Goal: Task Accomplishment & Management: Use online tool/utility

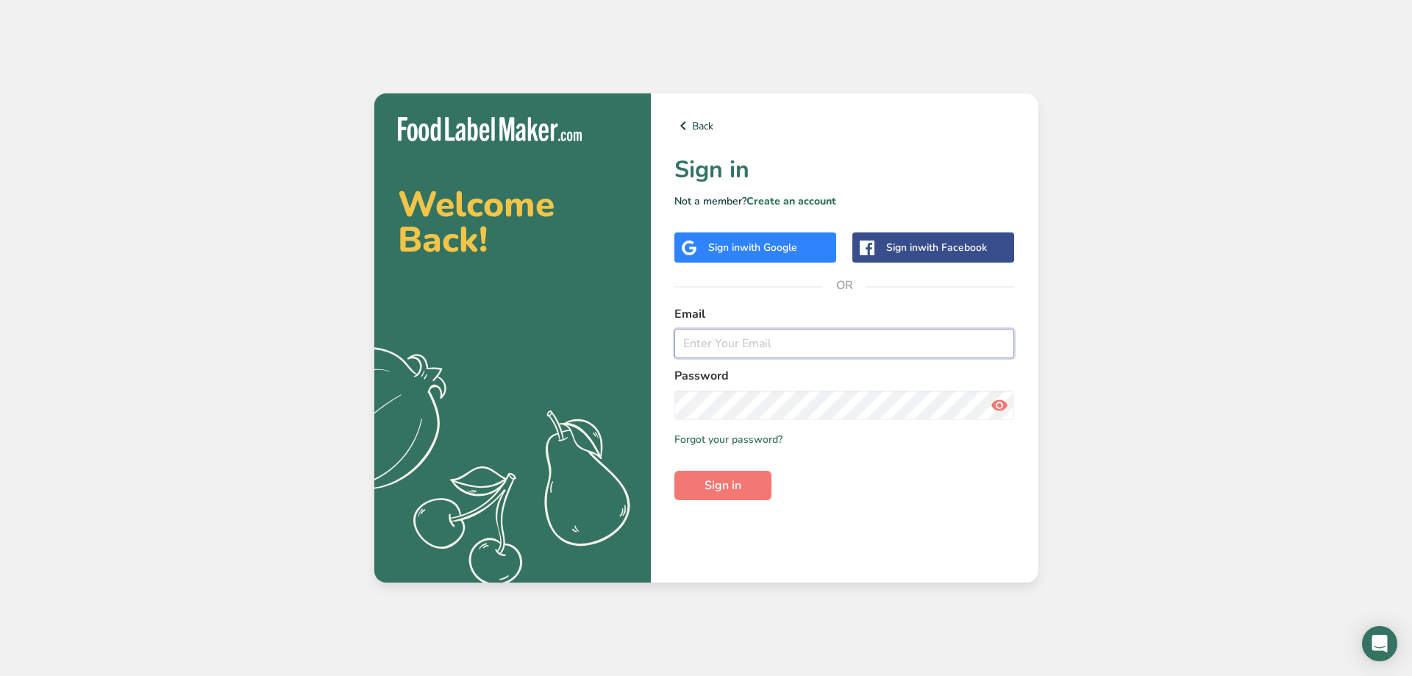
click at [741, 340] on input "email" at bounding box center [844, 343] width 341 height 29
type input "[PERSON_NAME][EMAIL_ADDRESS][PERSON_NAME][DOMAIN_NAME]"
click at [674, 471] on button "Sign in" at bounding box center [722, 485] width 97 height 29
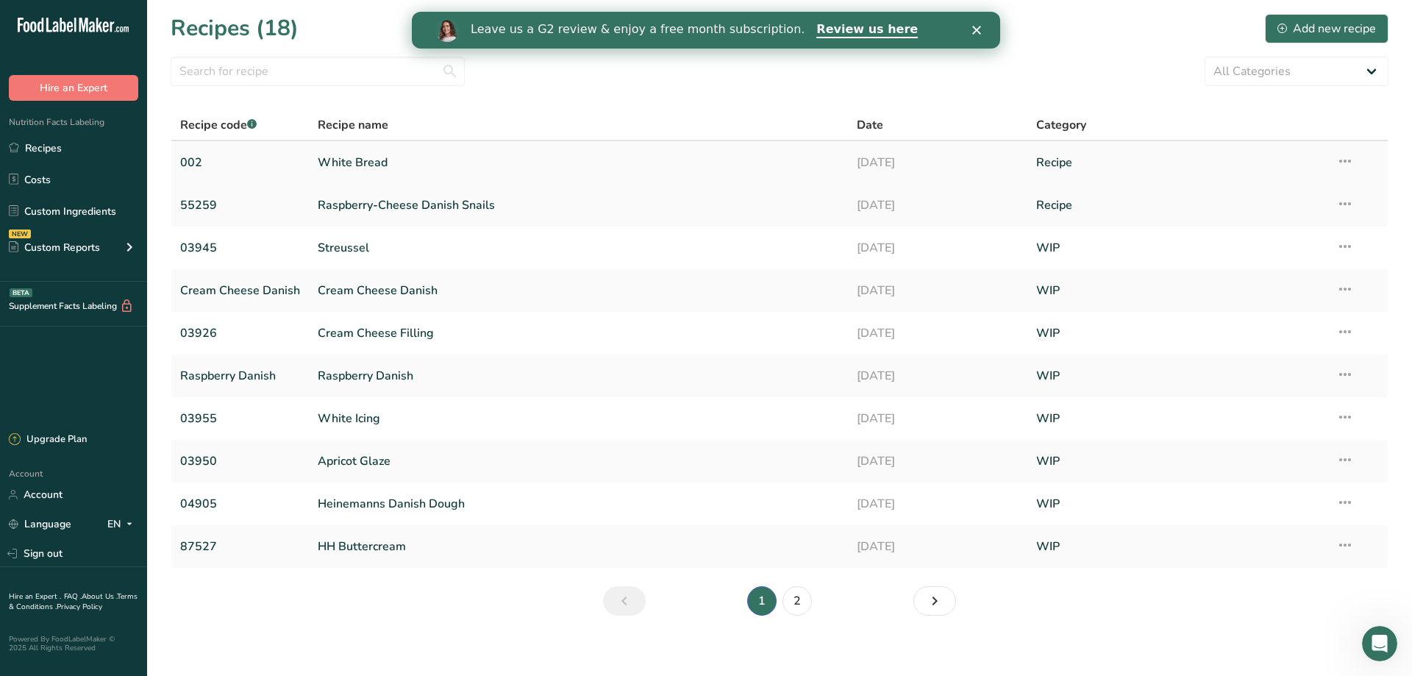
click at [376, 169] on link "White Bread" at bounding box center [579, 162] width 522 height 31
